Goal: Navigation & Orientation: Go to known website

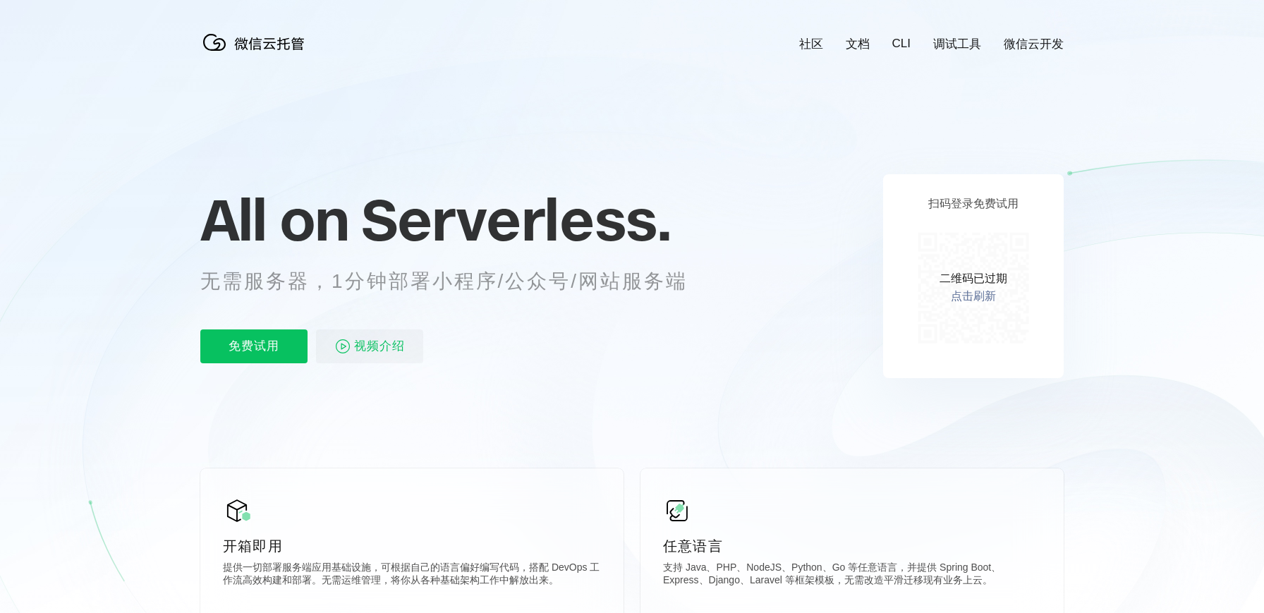
scroll to position [0, 2507]
